Goal: Task Accomplishment & Management: Use online tool/utility

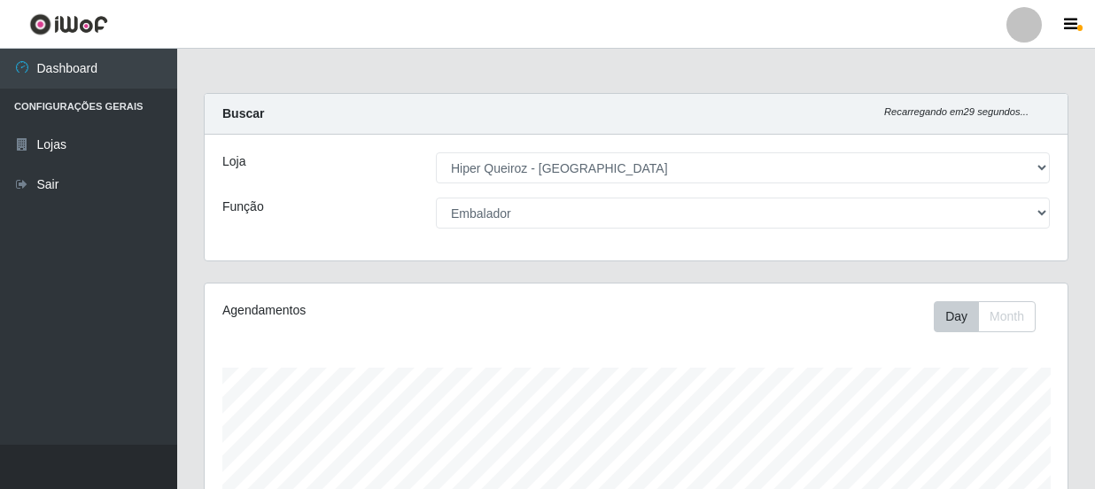
select select "513"
select select "1"
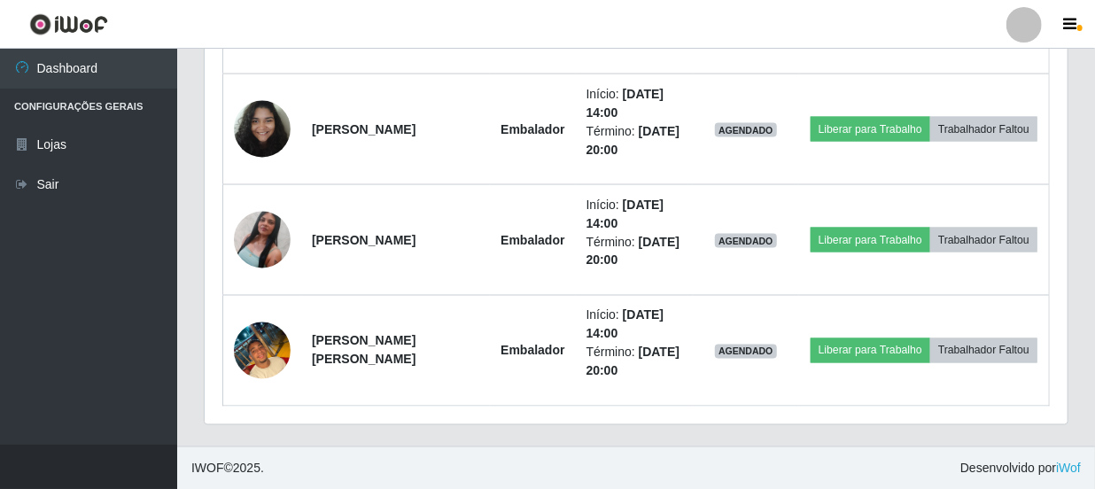
scroll to position [367, 863]
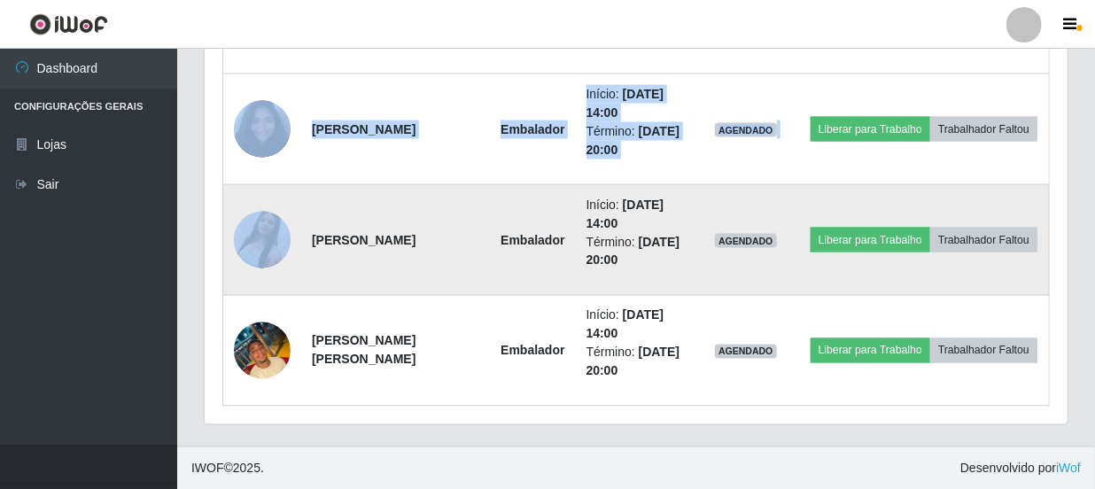
click at [474, 266] on td "[PERSON_NAME]" at bounding box center [395, 240] width 189 height 111
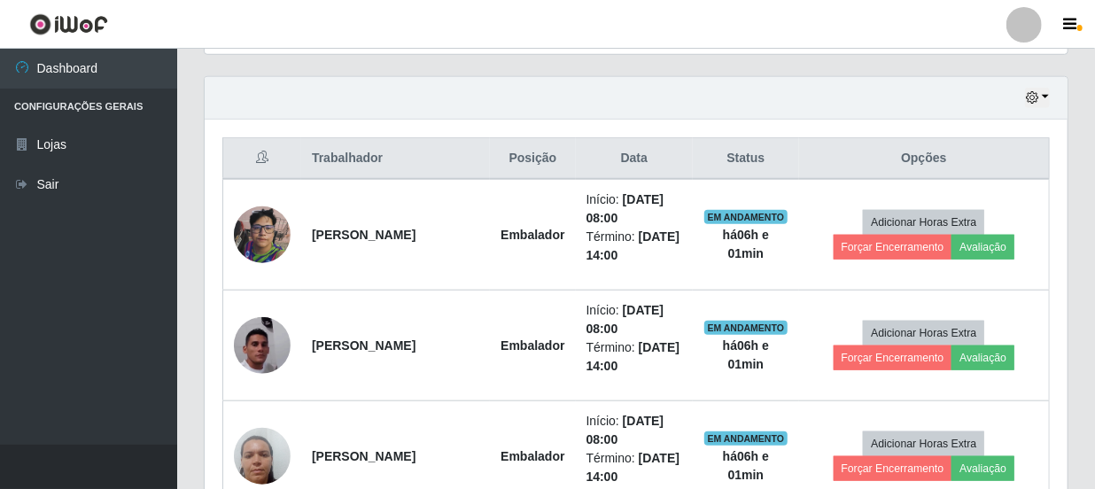
scroll to position [531, 0]
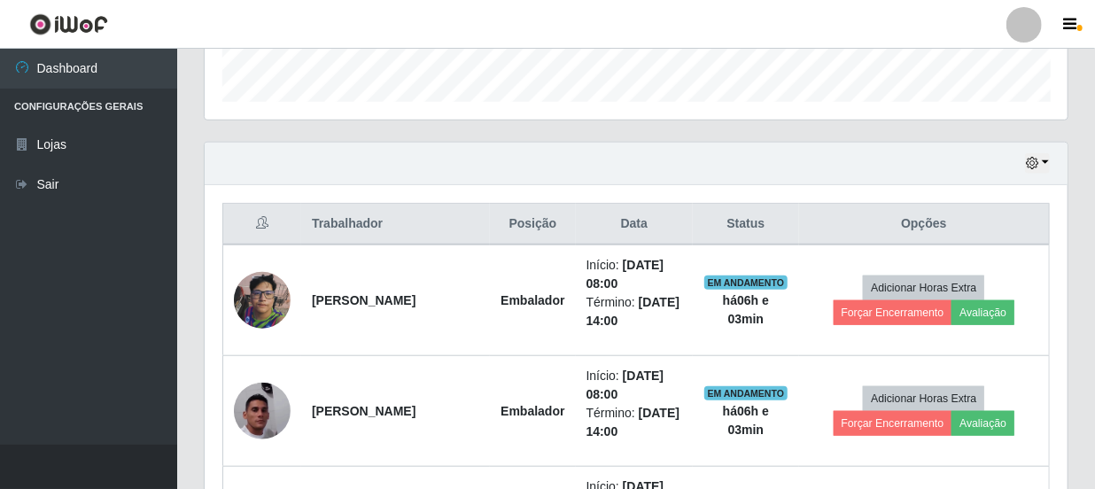
click at [159, 321] on ul "Dashboard Configurações Gerais Lojas Sair" at bounding box center [88, 247] width 177 height 396
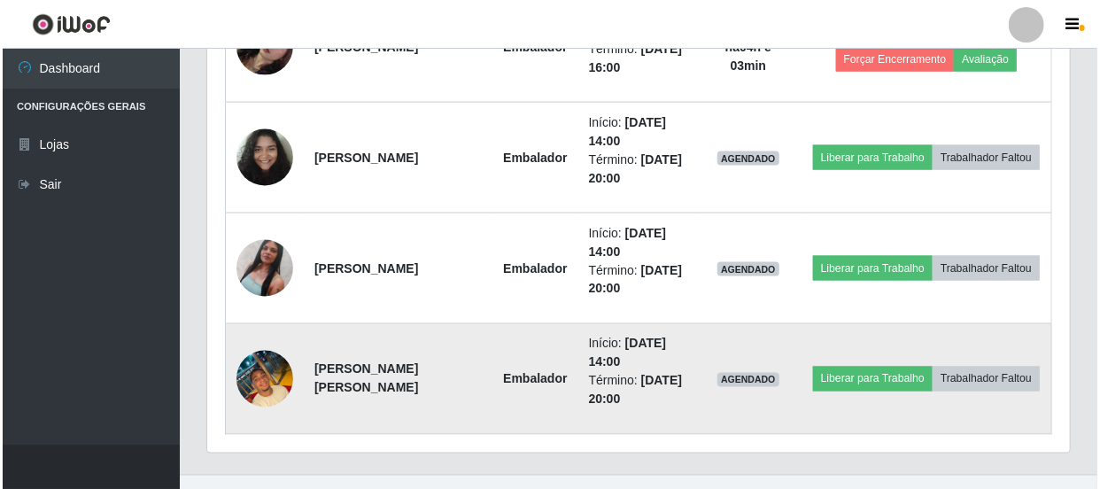
scroll to position [1256, 0]
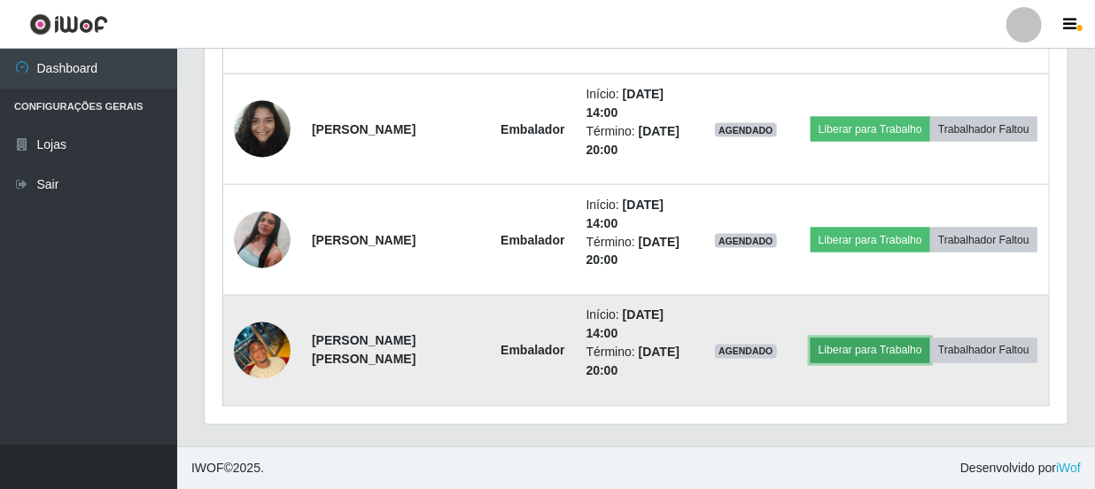
click at [924, 339] on button "Liberar para Trabalho" at bounding box center [870, 350] width 120 height 25
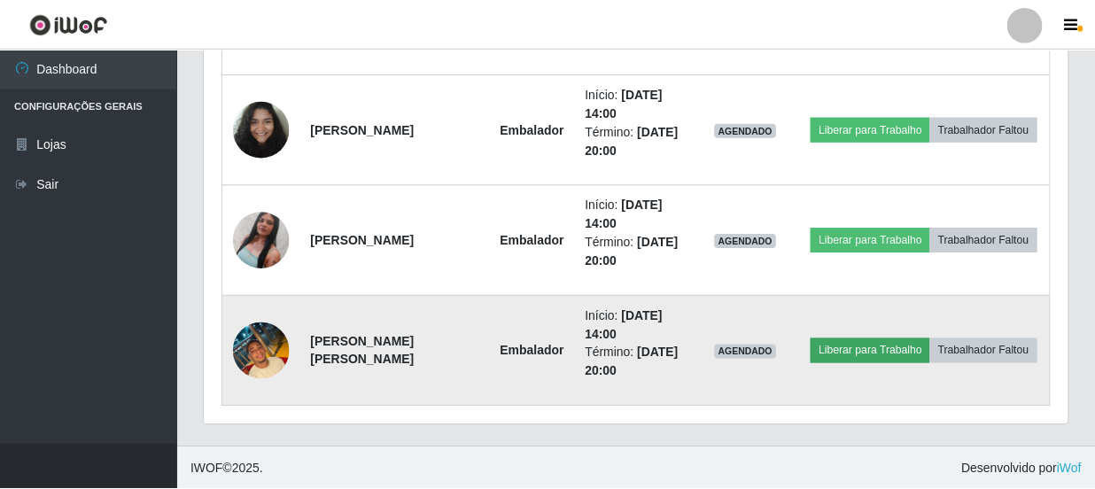
scroll to position [367, 855]
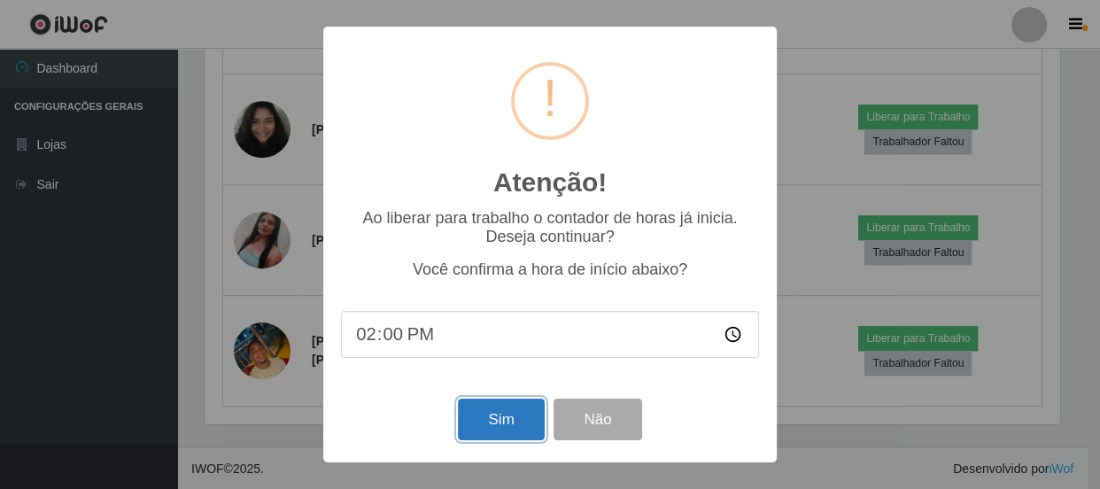
click at [514, 433] on button "Sim" at bounding box center [501, 419] width 86 height 42
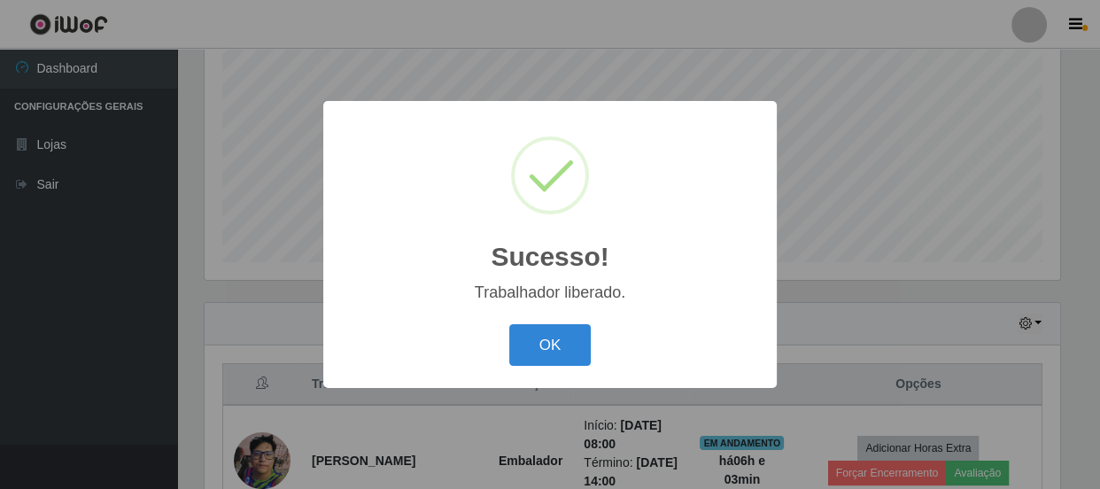
click at [535, 335] on button "OK" at bounding box center [550, 345] width 82 height 42
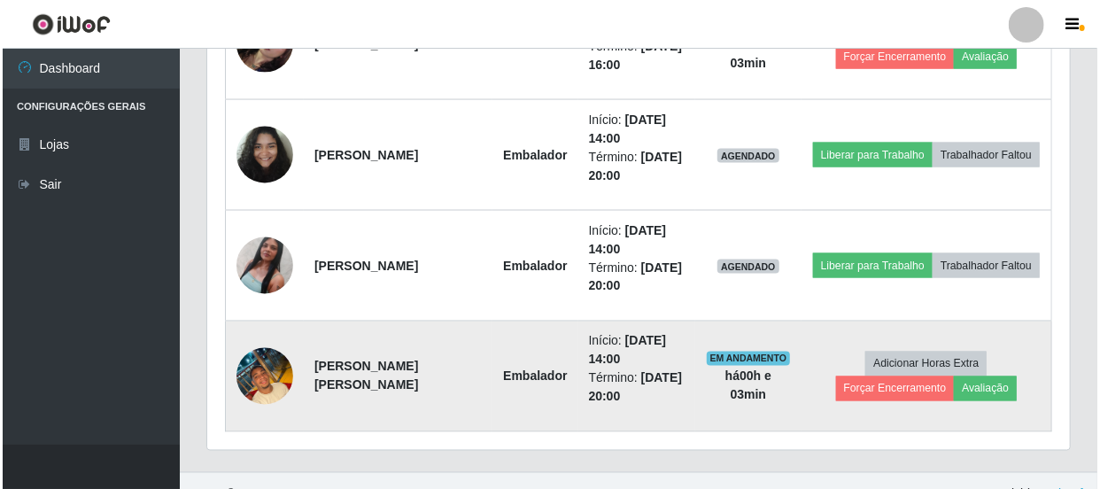
scroll to position [1256, 0]
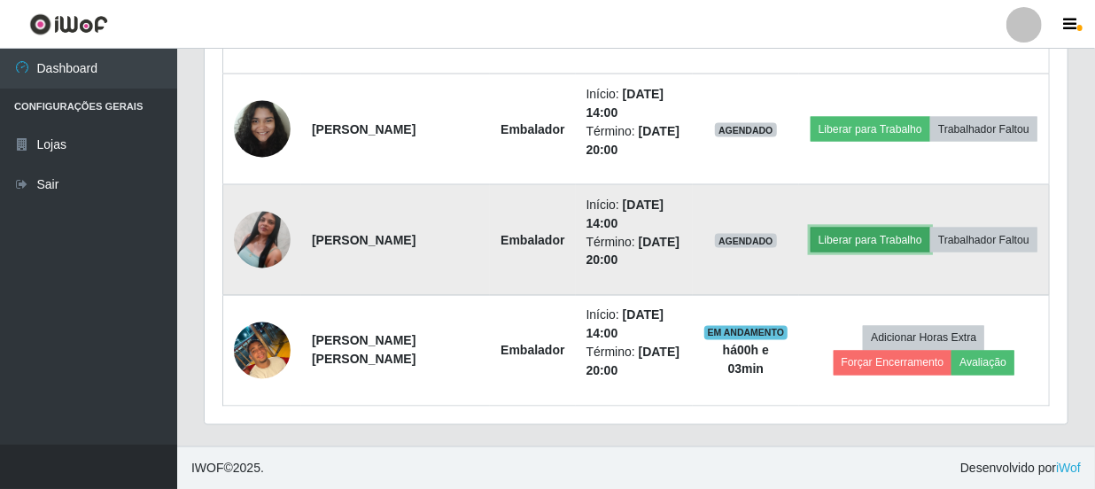
click at [904, 228] on button "Liberar para Trabalho" at bounding box center [870, 240] width 120 height 25
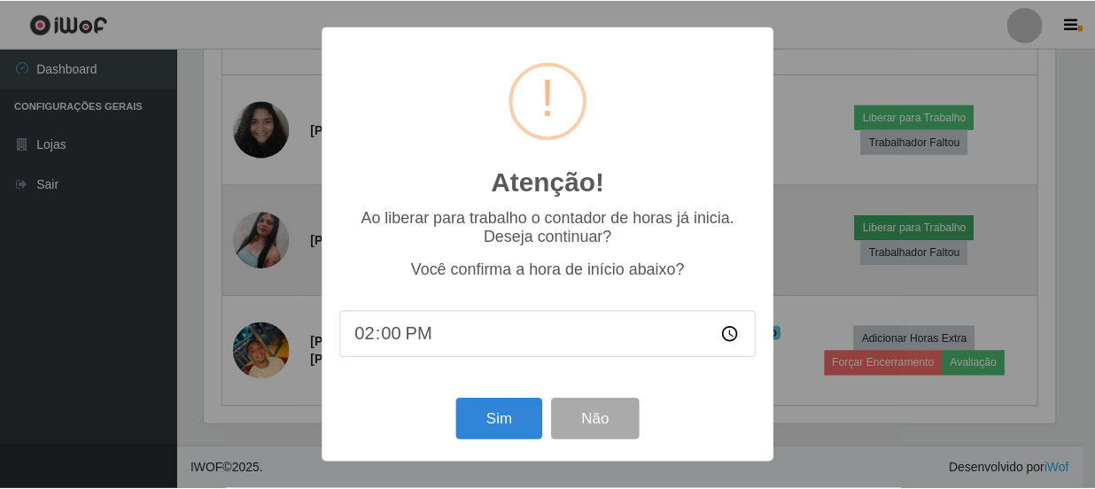
scroll to position [367, 855]
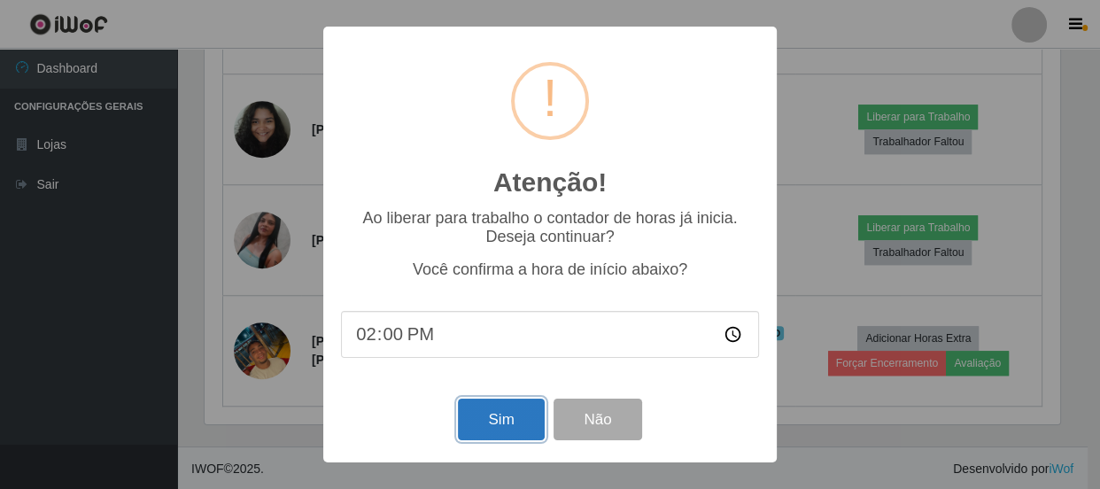
click at [490, 419] on button "Sim" at bounding box center [501, 419] width 86 height 42
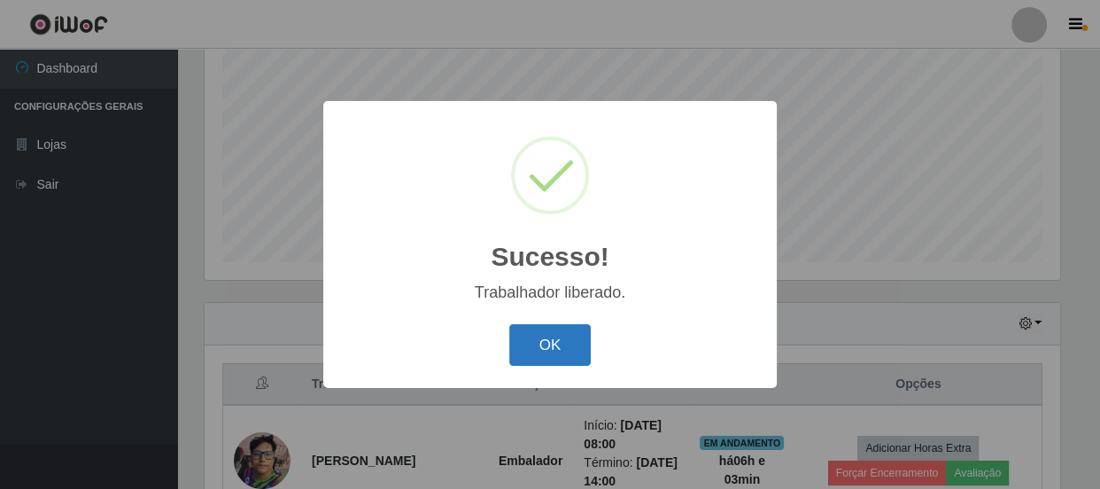
click at [545, 354] on button "OK" at bounding box center [550, 345] width 82 height 42
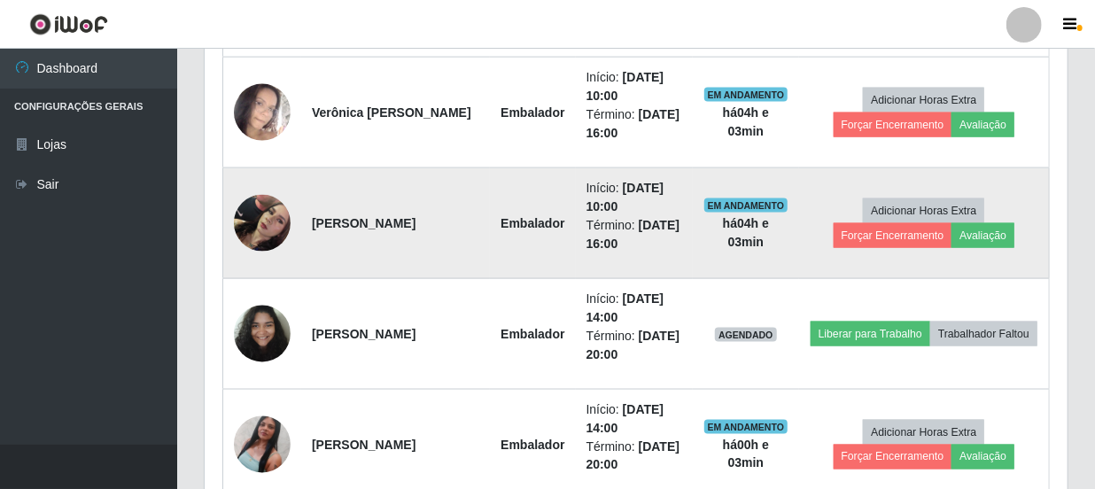
scroll to position [1095, 0]
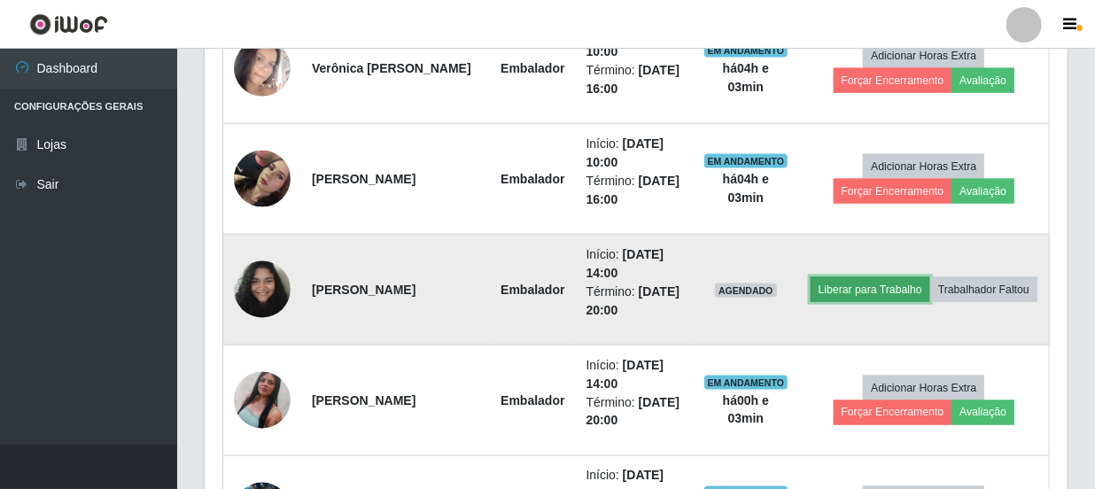
click at [890, 277] on button "Liberar para Trabalho" at bounding box center [870, 289] width 120 height 25
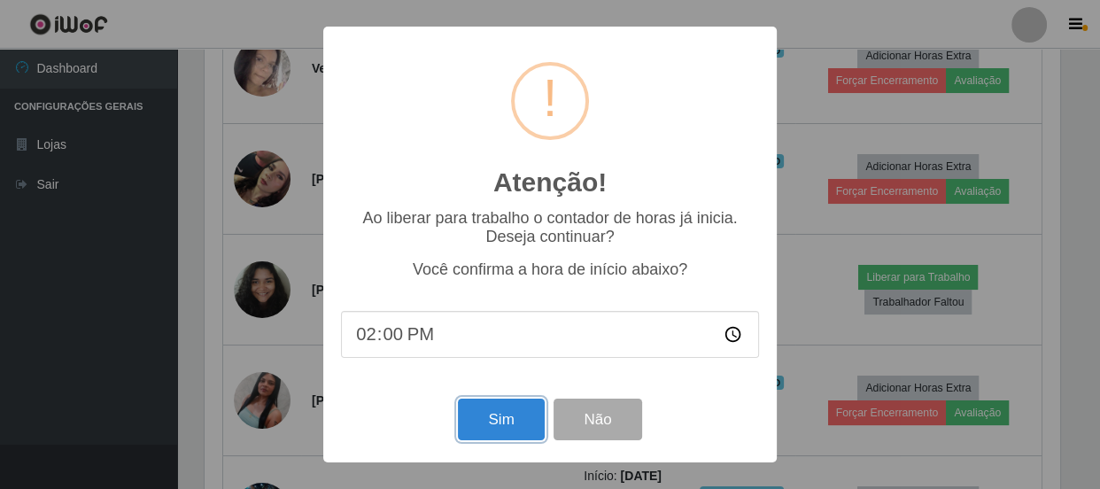
drag, startPoint x: 480, startPoint y: 421, endPoint x: 491, endPoint y: 420, distance: 11.5
click at [483, 421] on button "Sim" at bounding box center [501, 419] width 86 height 42
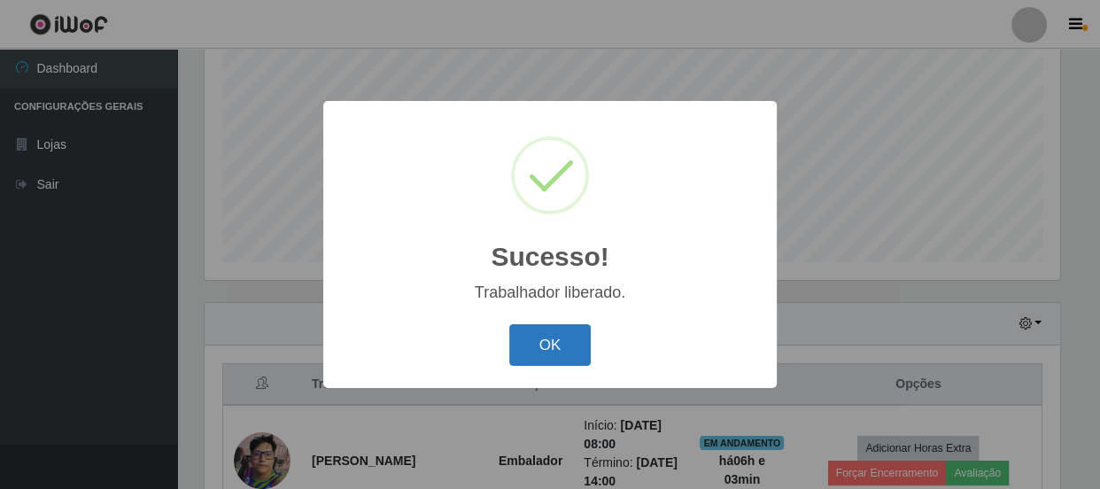
click at [561, 344] on button "OK" at bounding box center [550, 345] width 82 height 42
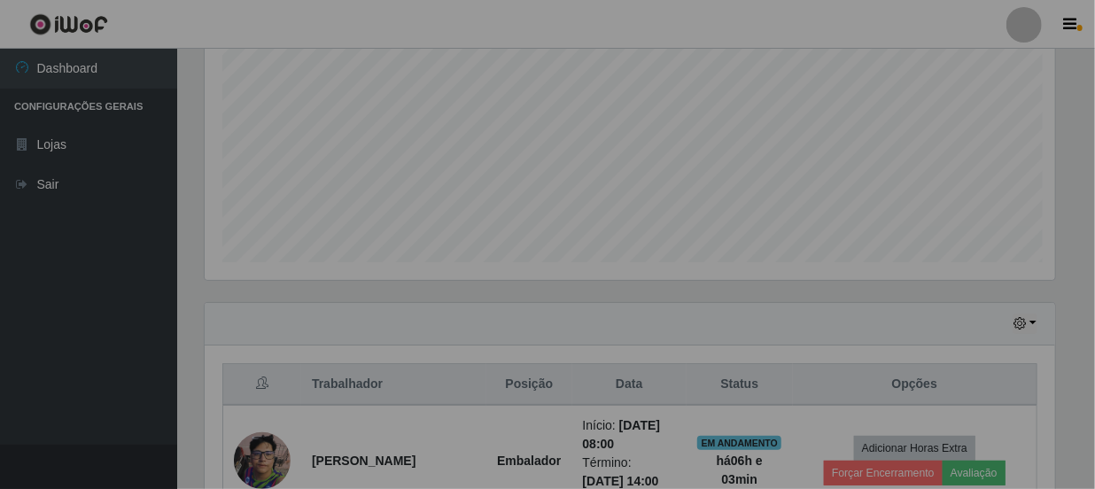
scroll to position [0, 0]
